Goal: Task Accomplishment & Management: Complete application form

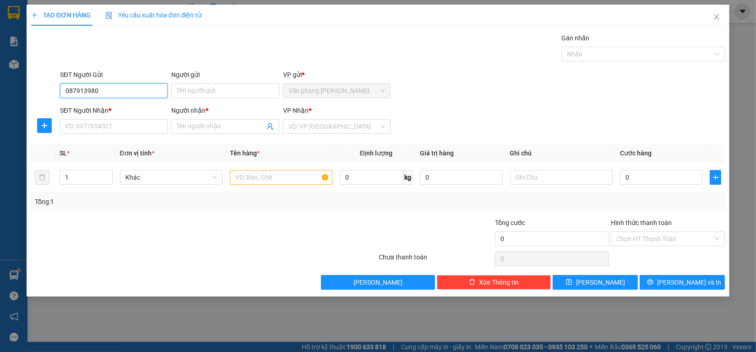
type input "0879139805"
click at [121, 109] on div "0879139805 - Trang" at bounding box center [113, 109] width 97 height 10
type input "Trang"
type input "0385006571"
type input "HMK"
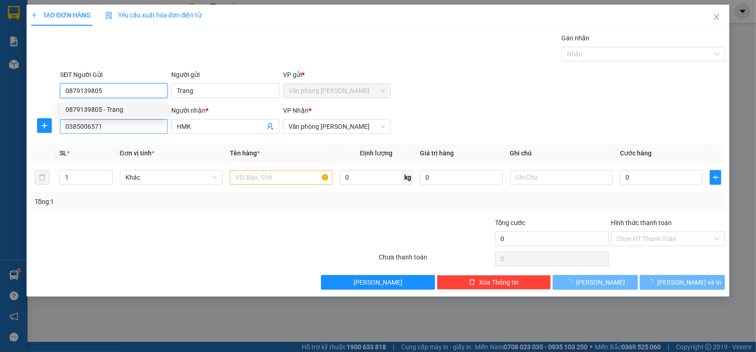
type input "60.000"
type input "0879139805"
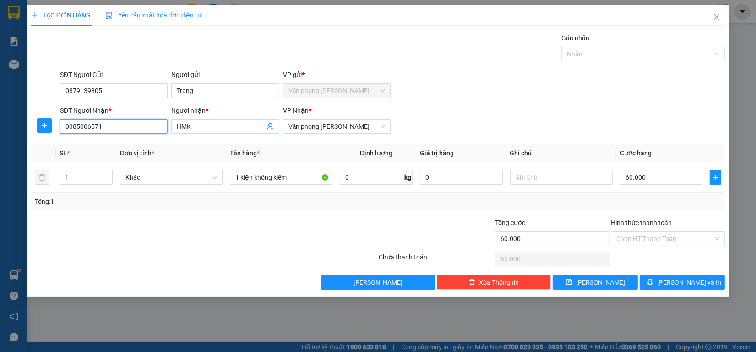
drag, startPoint x: 126, startPoint y: 125, endPoint x: 0, endPoint y: 106, distance: 126.9
click at [0, 107] on div "TẠO ĐƠN HÀNG Yêu cầu xuất hóa đơn điện tử Transit Pickup Surcharge Ids Transit …" at bounding box center [378, 176] width 756 height 352
type input "0354344126"
click at [125, 143] on div "0354344126 - Huyền" at bounding box center [113, 145] width 97 height 10
type input "Huyền"
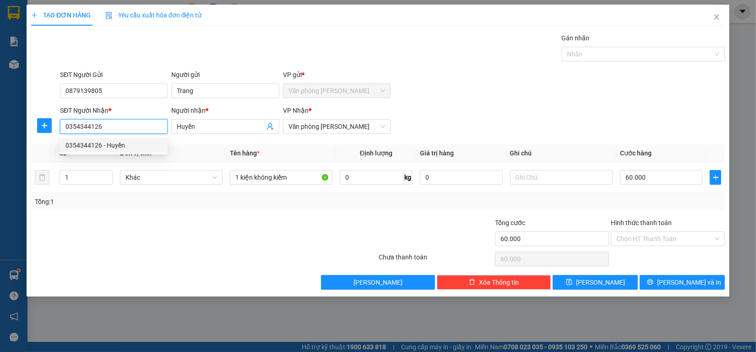
type input "50.000"
type input "0354344126"
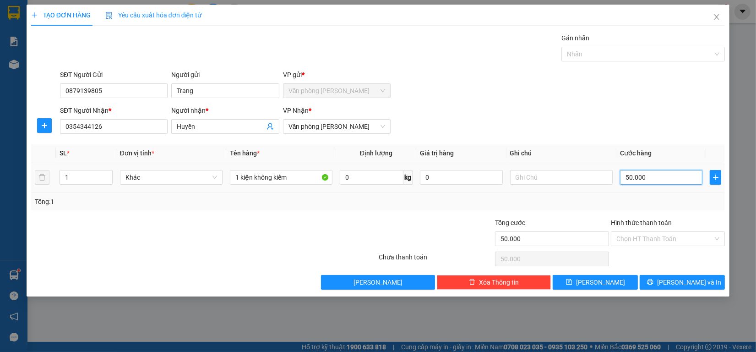
click at [666, 182] on input "50.000" at bounding box center [661, 177] width 83 height 15
type input "6"
type input "60"
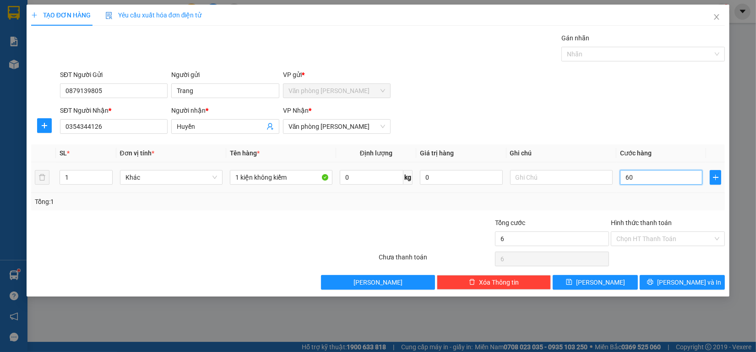
type input "60"
type input "600"
type input "6.000"
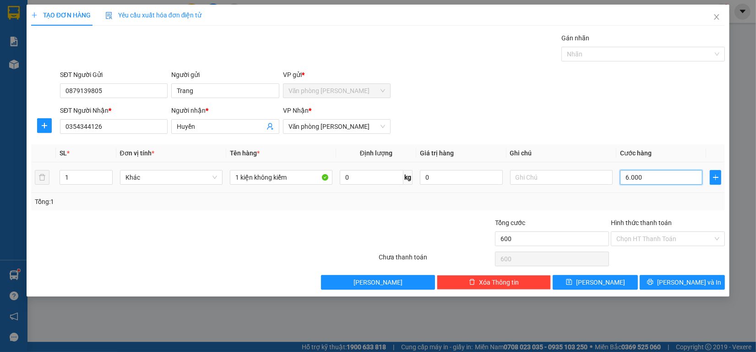
type input "6.000"
type input "60.000"
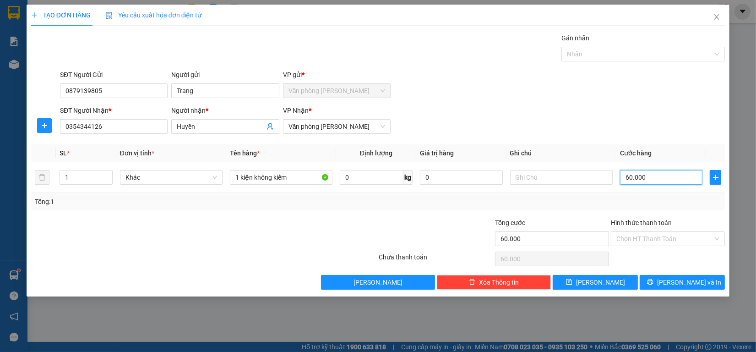
type input "60.000"
click at [687, 270] on div "Transit Pickup Surcharge Ids Transit Deliver Surcharge Ids Transit Deliver Surc…" at bounding box center [378, 161] width 694 height 256
click at [686, 275] on div "Transit Pickup Surcharge Ids Transit Deliver Surcharge Ids Transit Deliver Surc…" at bounding box center [378, 161] width 694 height 256
click at [683, 276] on button "[PERSON_NAME] và In" at bounding box center [682, 282] width 85 height 15
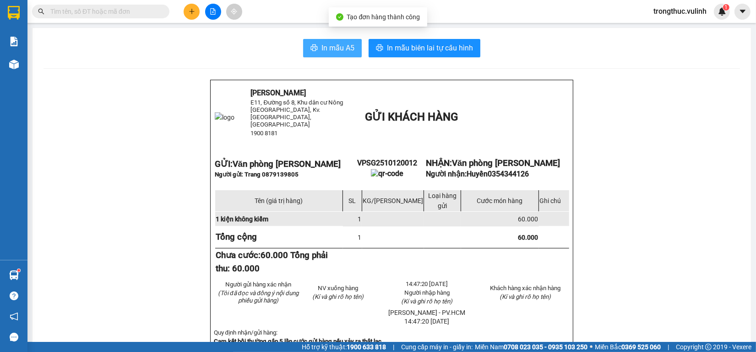
click at [335, 49] on span "In mẫu A5" at bounding box center [337, 47] width 33 height 11
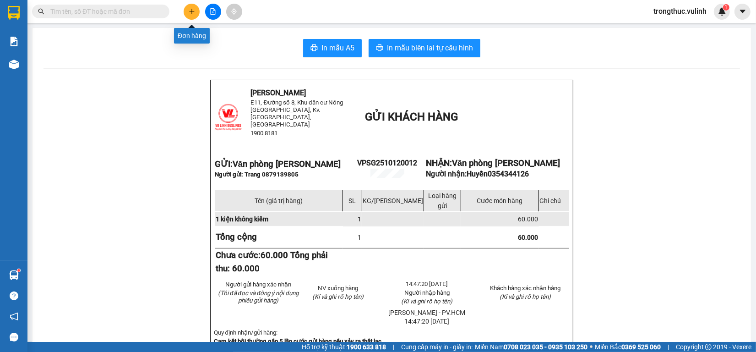
click at [190, 12] on icon "plus" at bounding box center [192, 11] width 6 height 6
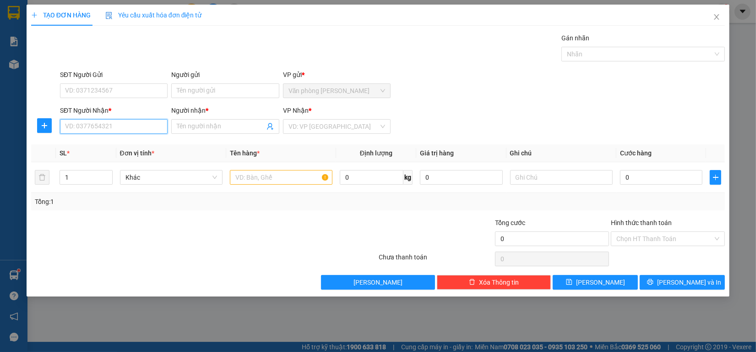
click at [135, 124] on input "SĐT Người Nhận *" at bounding box center [114, 126] width 108 height 15
click at [142, 88] on input "SĐT Người Gửi" at bounding box center [114, 90] width 108 height 15
type input "0776266668"
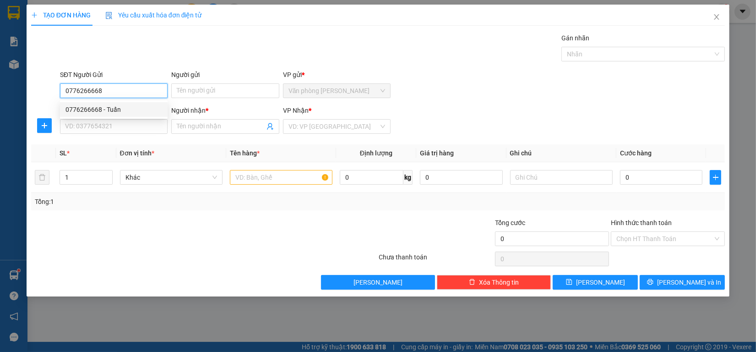
click at [129, 110] on div "0776266668 - Tuấn" at bounding box center [113, 109] width 97 height 10
type input "Tuấn"
type input "0367549539"
type input "[PERSON_NAME]"
type input "60.000"
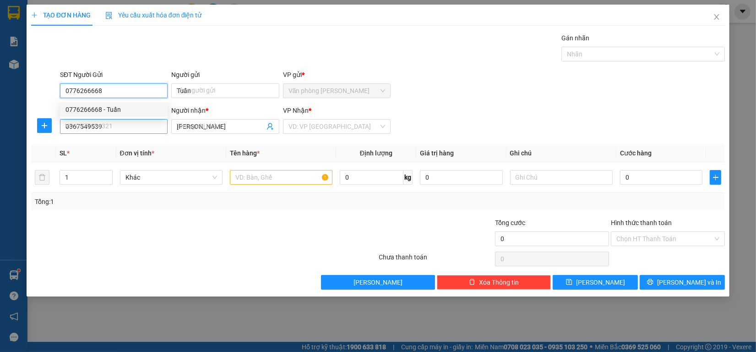
type input "60.000"
type input "0776266668"
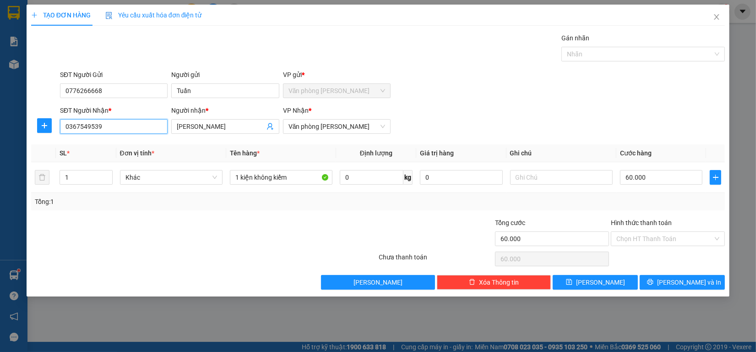
drag, startPoint x: 134, startPoint y: 131, endPoint x: 0, endPoint y: 124, distance: 134.3
click at [0, 125] on div "TẠO ĐƠN HÀNG Yêu cầu xuất hóa đơn điện tử Transit Pickup Surcharge Ids Transit …" at bounding box center [378, 176] width 756 height 352
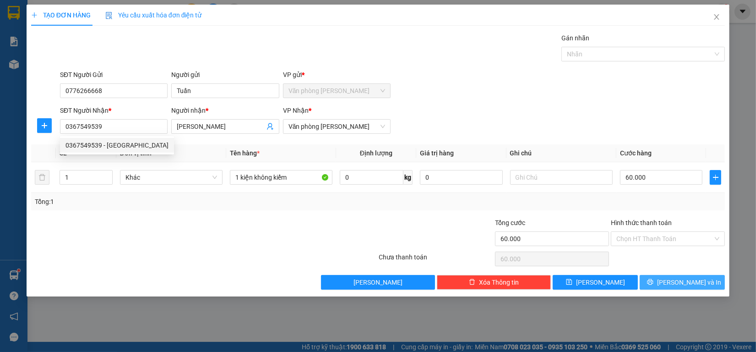
click at [687, 289] on button "[PERSON_NAME] và In" at bounding box center [682, 282] width 85 height 15
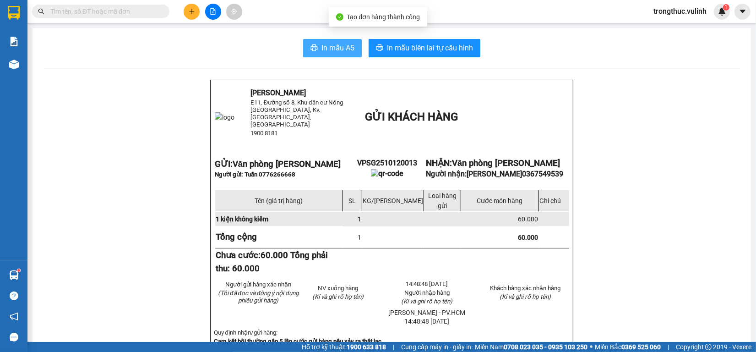
click at [321, 43] on span "In mẫu A5" at bounding box center [337, 47] width 33 height 11
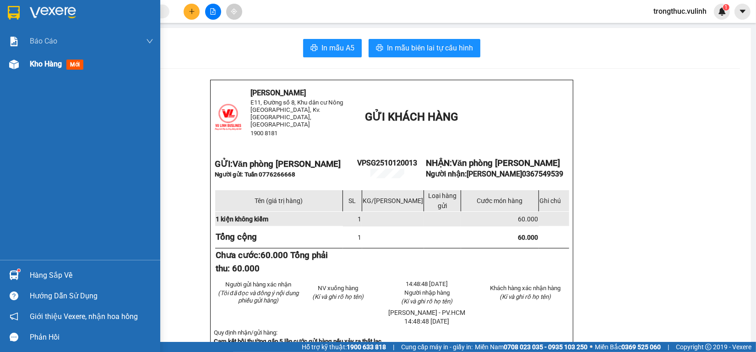
click at [20, 65] on div at bounding box center [14, 64] width 16 height 16
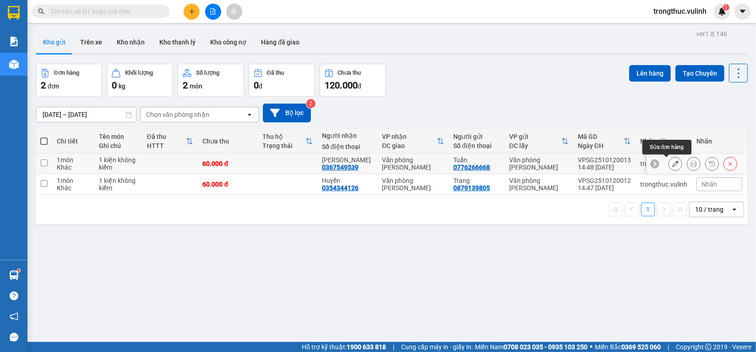
click at [672, 163] on icon at bounding box center [675, 163] width 6 height 6
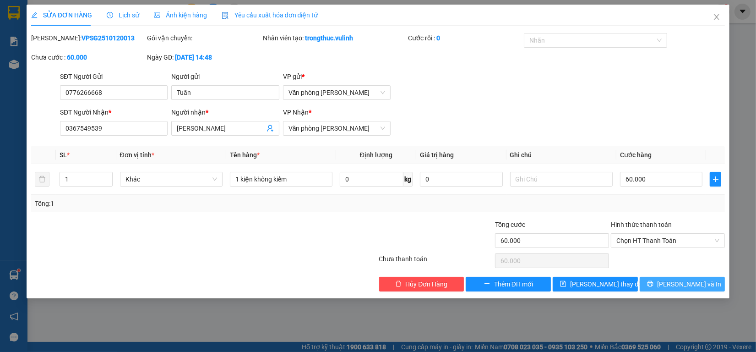
click at [653, 282] on icon "printer" at bounding box center [650, 283] width 6 height 6
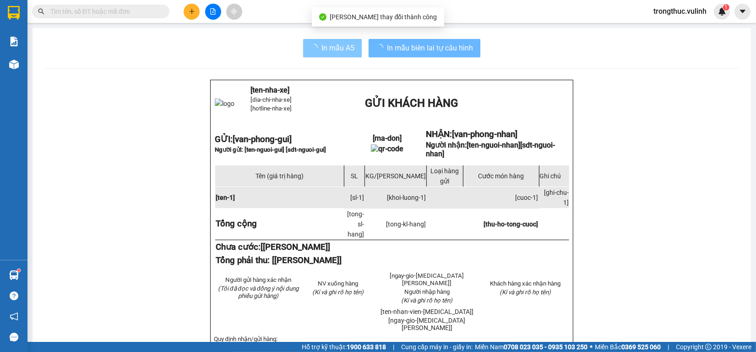
click at [324, 39] on button "In mẫu A5" at bounding box center [332, 48] width 59 height 18
click at [326, 43] on span "In mẫu A5" at bounding box center [337, 47] width 33 height 11
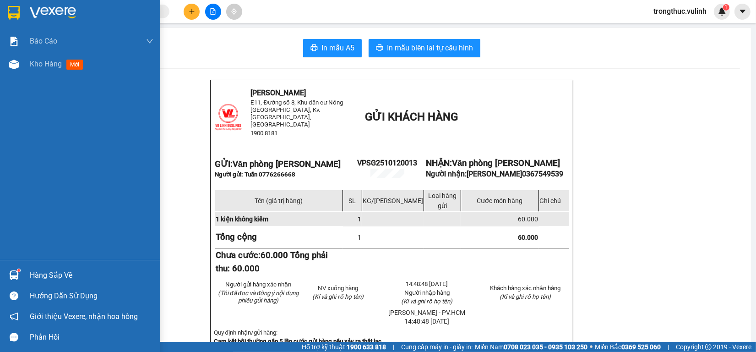
click at [17, 276] on img at bounding box center [14, 275] width 10 height 10
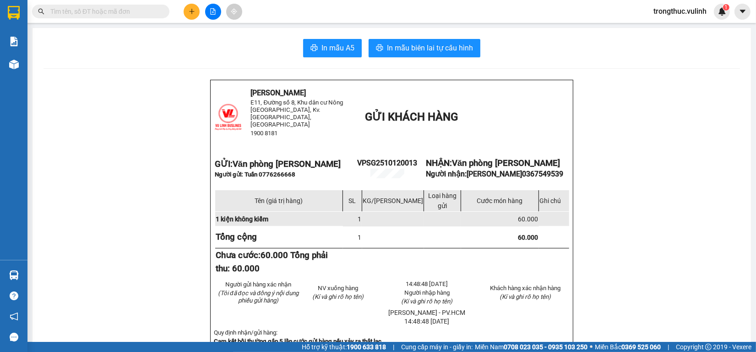
click at [625, 208] on section "Kết quả tìm kiếm ( 0 ) Bộ lọc Ngày tạo đơn gần nhất No Data trongthuc.vulinh 1 …" at bounding box center [378, 176] width 756 height 352
